Goal: Task Accomplishment & Management: Complete application form

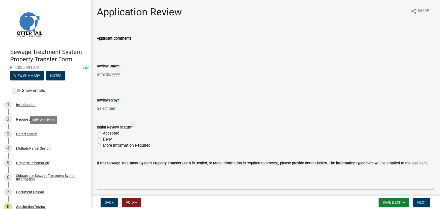
click at [52, 133] on div "3 Parcel search" at bounding box center [43, 134] width 79 height 8
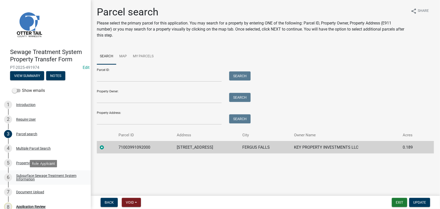
click at [40, 173] on link "6 Subsurface Sewage Treatment System Information" at bounding box center [45, 177] width 91 height 15
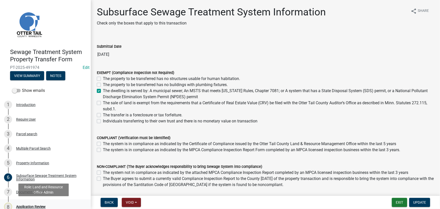
click at [38, 203] on div "8 Application Review" at bounding box center [43, 207] width 79 height 8
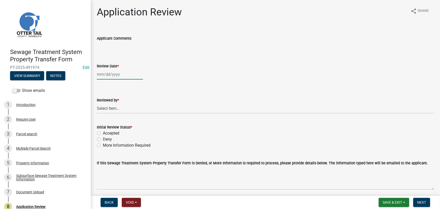
click at [115, 73] on div at bounding box center [120, 74] width 46 height 10
select select "10"
select select "2025"
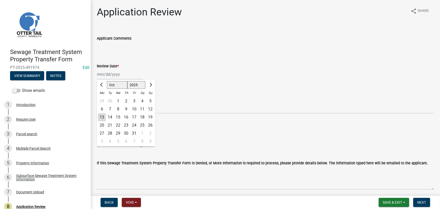
click at [103, 118] on div "13" at bounding box center [102, 117] width 8 height 8
type input "[DATE]"
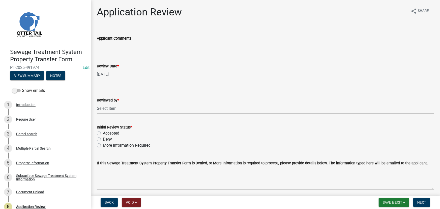
drag, startPoint x: 113, startPoint y: 112, endPoint x: 116, endPoint y: 103, distance: 9.2
click at [113, 112] on select "Select Item... [PERSON_NAME] [PERSON_NAME] [PERSON_NAME] [PERSON_NAME] [PERSON_…" at bounding box center [265, 108] width 337 height 10
click at [97, 103] on select "Select Item... [PERSON_NAME] [PERSON_NAME] [PERSON_NAME] [PERSON_NAME] [PERSON_…" at bounding box center [265, 108] width 337 height 10
select select "190fd4c8-42ef-492b-a4a0-a0213555944c"
click at [112, 132] on label "Accepted" at bounding box center [111, 133] width 16 height 6
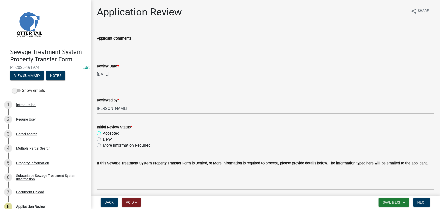
click at [106, 132] on input "Accepted" at bounding box center [104, 131] width 3 height 3
radio input "true"
click at [415, 196] on nav "Back Void Withdraw Lock Expire Void Save & Exit Save Save & Exit Next" at bounding box center [265, 202] width 349 height 13
click at [420, 202] on span "Next" at bounding box center [422, 202] width 9 height 4
click at [60, 174] on div "Subsurface Sewage Treatment System Information" at bounding box center [49, 177] width 67 height 7
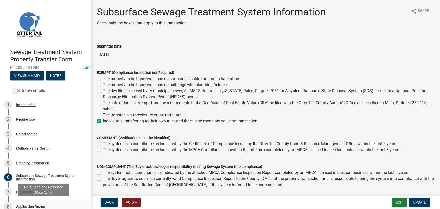
click at [29, 205] on div "Application Review" at bounding box center [31, 207] width 30 height 4
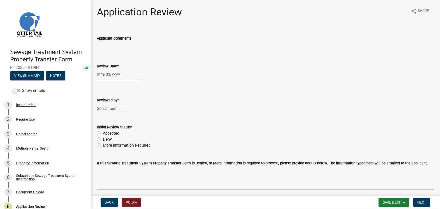
select select "10"
select select "2025"
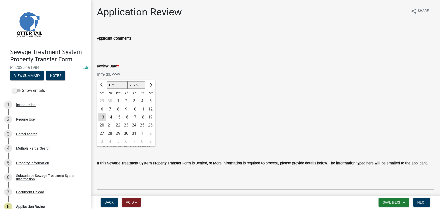
click at [118, 71] on div "Jan Feb Mar Apr May Jun Jul Aug Sep Oct Nov Dec 1525 1526 1527 1528 1529 1530 1…" at bounding box center [120, 74] width 46 height 10
click at [99, 119] on div "13" at bounding box center [102, 117] width 8 height 8
type input "[DATE]"
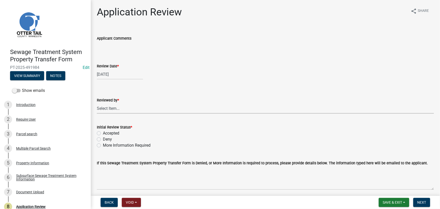
click at [104, 108] on select "Select Item... [PERSON_NAME] [PERSON_NAME] [PERSON_NAME] [PERSON_NAME] [PERSON_…" at bounding box center [265, 108] width 337 height 10
click at [97, 103] on select "Select Item... [PERSON_NAME] [PERSON_NAME] [PERSON_NAME] [PERSON_NAME] [PERSON_…" at bounding box center [265, 108] width 337 height 10
select select "190fd4c8-42ef-492b-a4a0-a0213555944c"
click at [106, 135] on label "Accepted" at bounding box center [111, 133] width 16 height 6
click at [106, 133] on input "Accepted" at bounding box center [104, 131] width 3 height 3
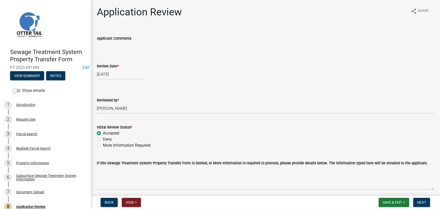
radio input "true"
click at [421, 203] on span "Next" at bounding box center [422, 202] width 9 height 4
